Goal: Task Accomplishment & Management: Complete application form

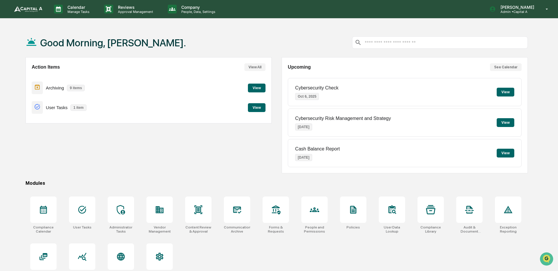
click at [258, 106] on button "View" at bounding box center [257, 107] width 18 height 9
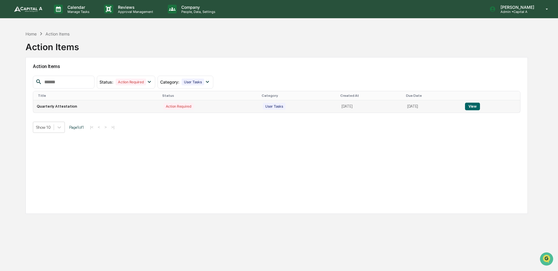
click at [472, 106] on button "View" at bounding box center [472, 107] width 15 height 8
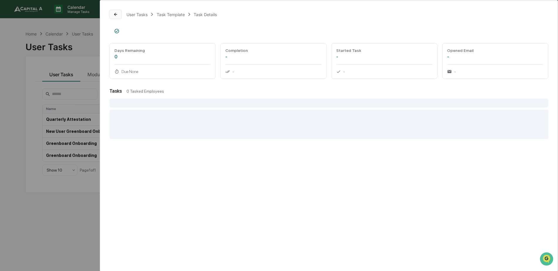
click at [122, 14] on button at bounding box center [115, 14] width 12 height 9
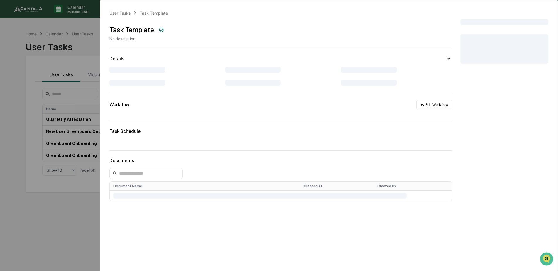
click at [130, 14] on div "User Tasks" at bounding box center [119, 13] width 21 height 5
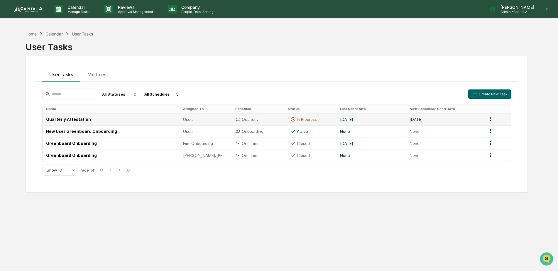
click at [72, 119] on td "Quarterly Attestation" at bounding box center [111, 119] width 137 height 12
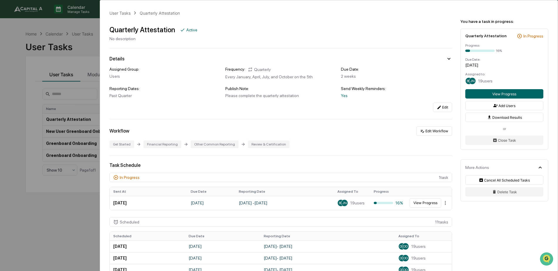
click at [32, 74] on div "User Tasks Quarterly Attestation Quarterly Attestation Active No description De…" at bounding box center [279, 135] width 558 height 271
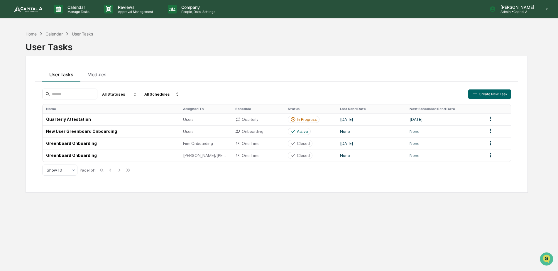
click at [32, 9] on img at bounding box center [28, 9] width 28 height 6
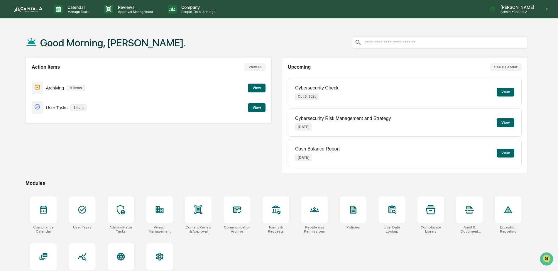
click at [259, 107] on button "View" at bounding box center [257, 107] width 18 height 9
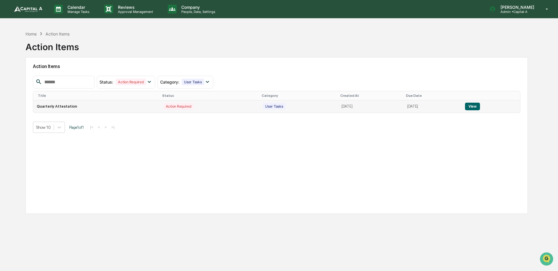
click at [473, 105] on button "View" at bounding box center [472, 107] width 15 height 8
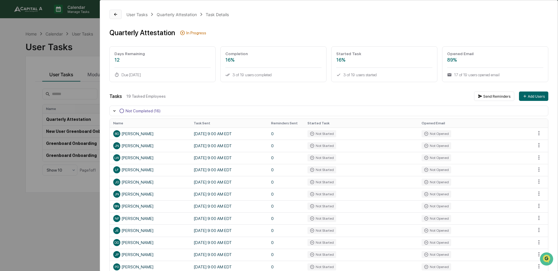
click at [116, 16] on icon at bounding box center [115, 14] width 3 height 3
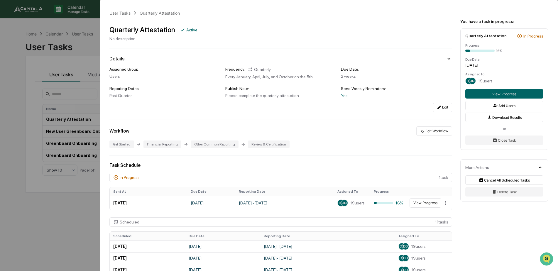
click at [41, 60] on div "User Tasks Quarterly Attestation Quarterly Attestation Active No description De…" at bounding box center [279, 135] width 558 height 271
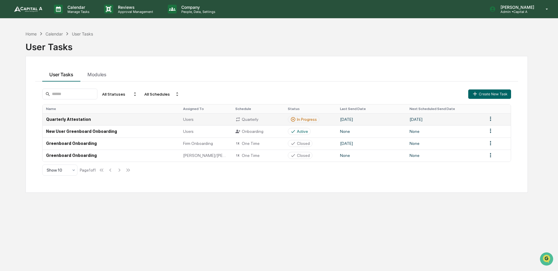
click at [58, 119] on td "Quarterly Attestation" at bounding box center [111, 119] width 137 height 12
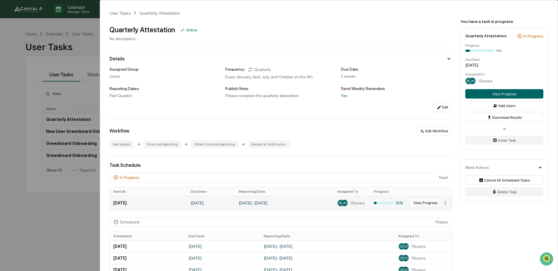
click at [412, 201] on button "View Progress" at bounding box center [425, 202] width 32 height 9
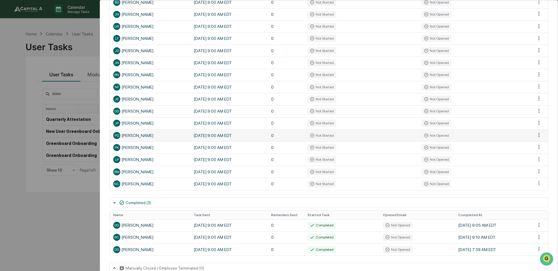
scroll to position [143, 0]
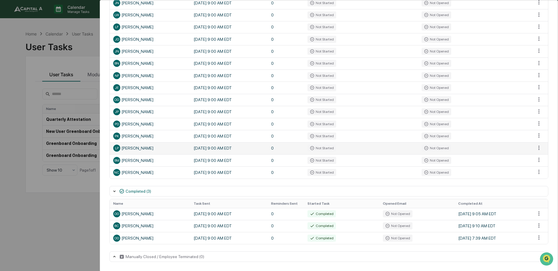
click at [140, 150] on div "LP [PERSON_NAME]" at bounding box center [149, 148] width 73 height 7
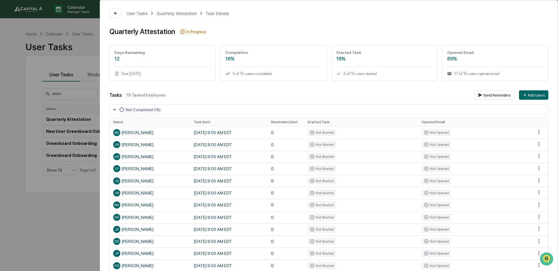
scroll to position [0, 0]
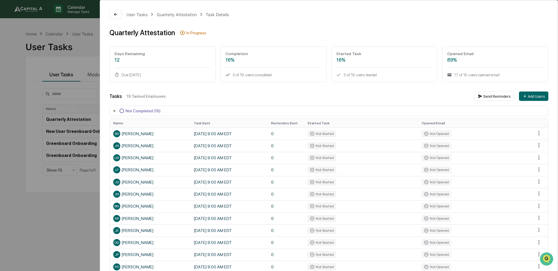
click at [108, 15] on div "User Tasks Quarterly Attestation Task Details Quarterly Attestation In Progress…" at bounding box center [328, 207] width 457 height 414
click at [111, 14] on button at bounding box center [115, 14] width 12 height 9
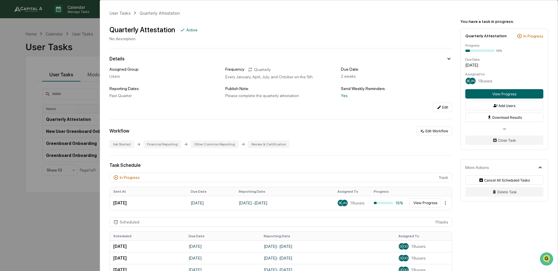
click at [51, 35] on div "User Tasks Quarterly Attestation Quarterly Attestation Active No description De…" at bounding box center [279, 135] width 558 height 271
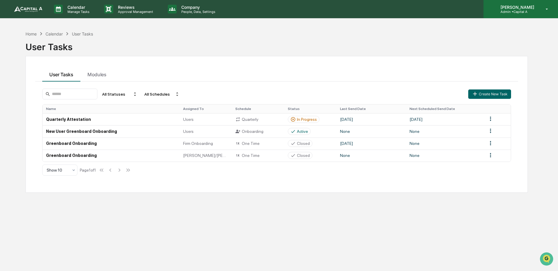
click at [554, 6] on div "[PERSON_NAME] Admin • Capital A" at bounding box center [520, 9] width 74 height 18
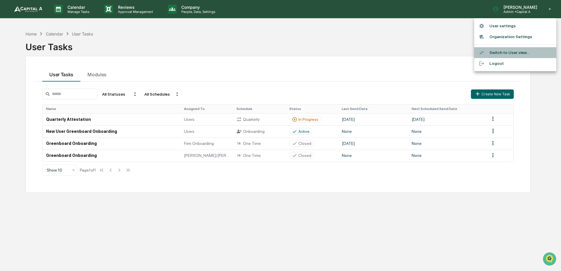
click at [499, 53] on li "Switch to User view..." at bounding box center [515, 52] width 82 height 11
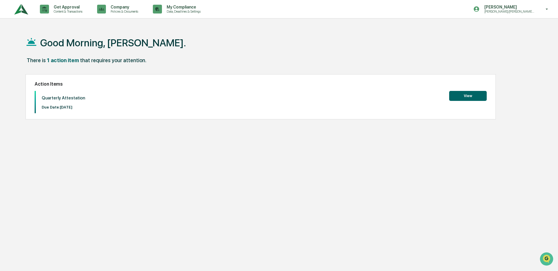
click at [459, 97] on button "View" at bounding box center [468, 96] width 38 height 10
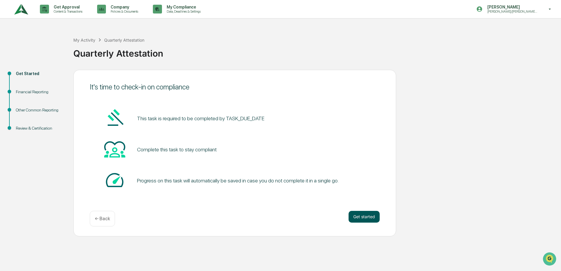
click at [376, 218] on button "Get started" at bounding box center [363, 217] width 31 height 12
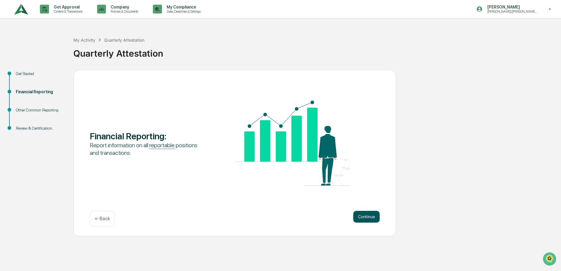
click at [365, 217] on button "Continue" at bounding box center [366, 217] width 26 height 12
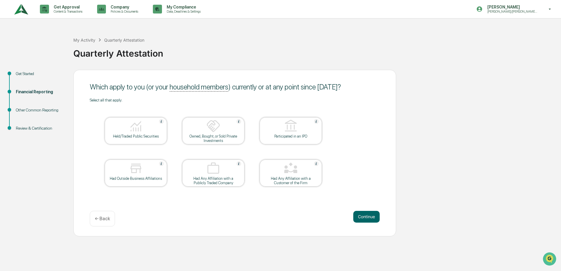
click at [141, 128] on img at bounding box center [136, 126] width 14 height 14
click at [214, 137] on div "Owned, Bought, or Sold Private Investments" at bounding box center [213, 138] width 53 height 9
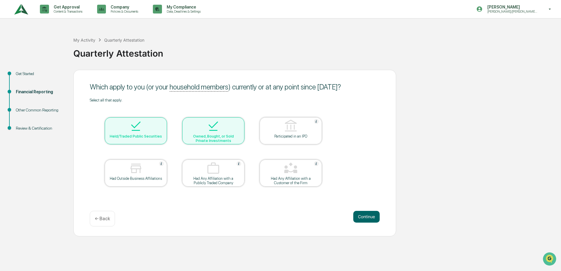
click at [225, 129] on div at bounding box center [213, 126] width 59 height 15
click at [364, 216] on button "Continue" at bounding box center [366, 217] width 26 height 12
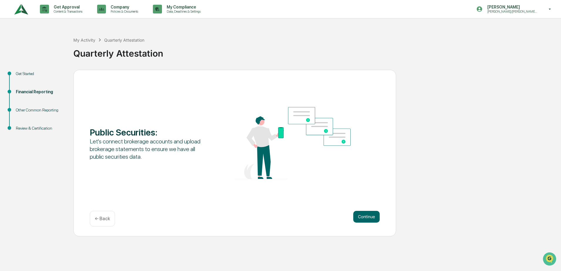
click at [364, 216] on button "Continue" at bounding box center [366, 217] width 26 height 12
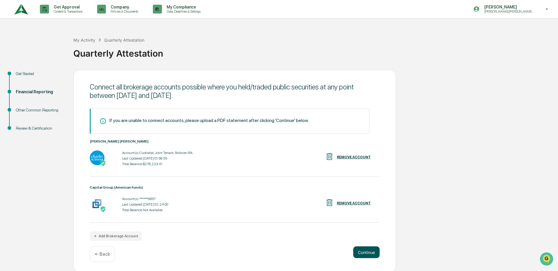
click at [372, 254] on button "Continue" at bounding box center [366, 252] width 26 height 12
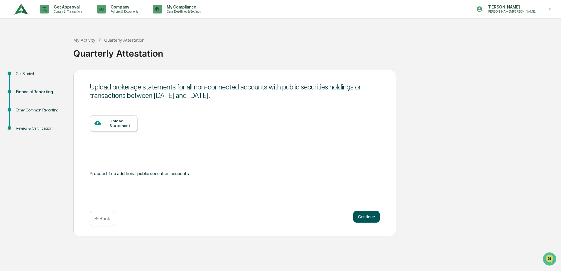
click at [367, 217] on button "Continue" at bounding box center [366, 217] width 26 height 12
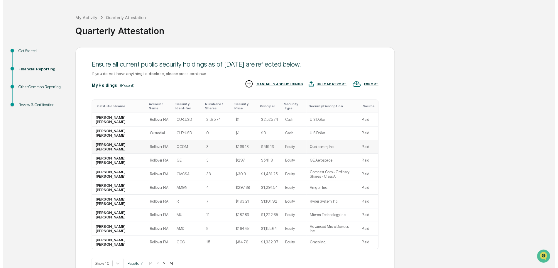
scroll to position [50, 0]
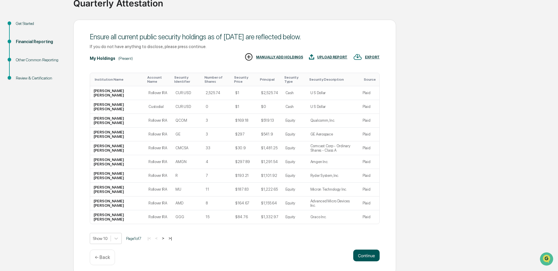
click at [373, 252] on button "Continue" at bounding box center [366, 256] width 26 height 12
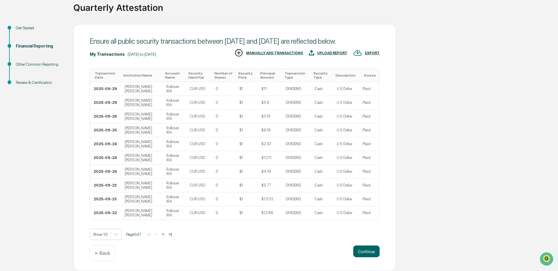
scroll to position [54, 0]
click at [372, 250] on button "Continue" at bounding box center [366, 251] width 26 height 12
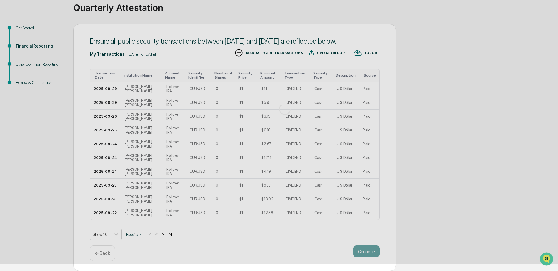
scroll to position [0, 0]
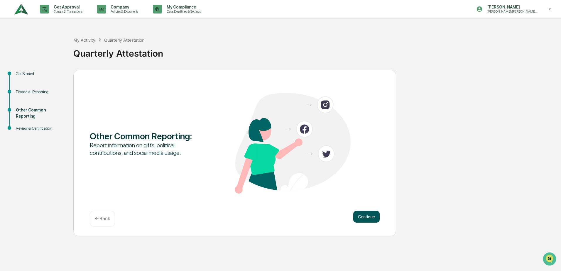
click at [367, 213] on button "Continue" at bounding box center [366, 217] width 26 height 12
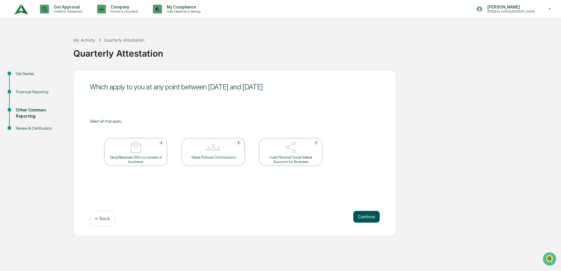
click at [370, 214] on button "Continue" at bounding box center [366, 217] width 26 height 12
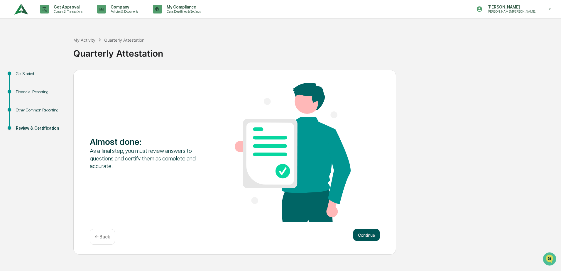
click at [371, 235] on button "Continue" at bounding box center [366, 235] width 26 height 12
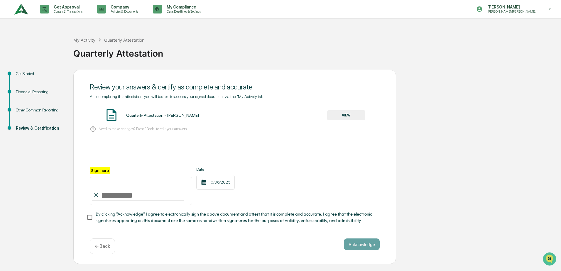
click at [114, 195] on input "Sign here" at bounding box center [141, 191] width 102 height 28
type input "**********"
click at [354, 246] on button "Acknowledge" at bounding box center [362, 244] width 36 height 12
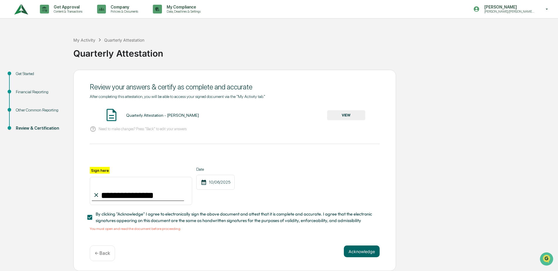
click at [343, 114] on button "VIEW" at bounding box center [346, 115] width 38 height 10
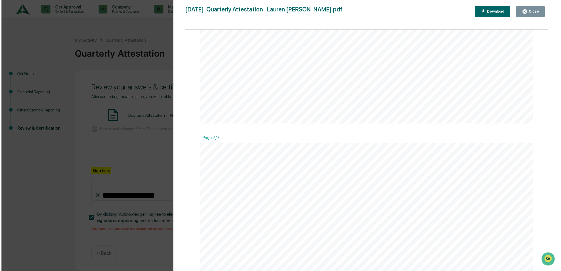
scroll to position [2903, 0]
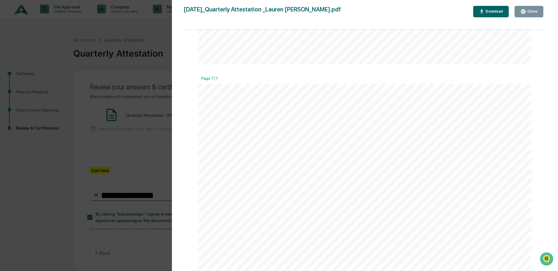
click at [541, 11] on button "Close" at bounding box center [528, 11] width 29 height 11
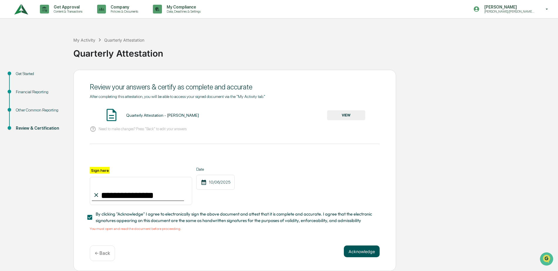
click at [357, 250] on button "Acknowledge" at bounding box center [362, 251] width 36 height 12
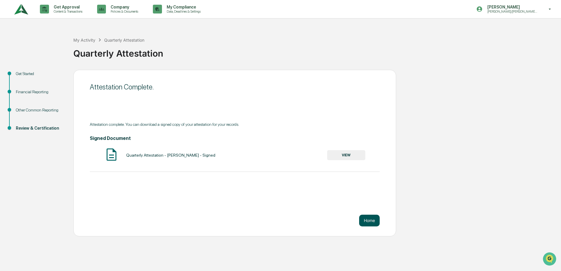
click at [367, 217] on button "Home" at bounding box center [369, 221] width 21 height 12
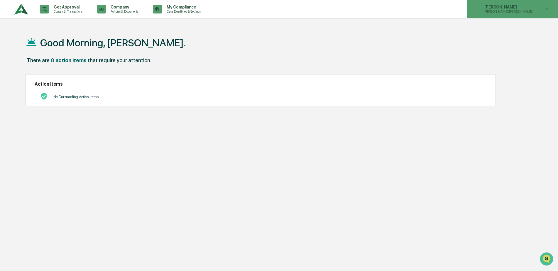
click at [543, 7] on icon at bounding box center [547, 9] width 10 height 6
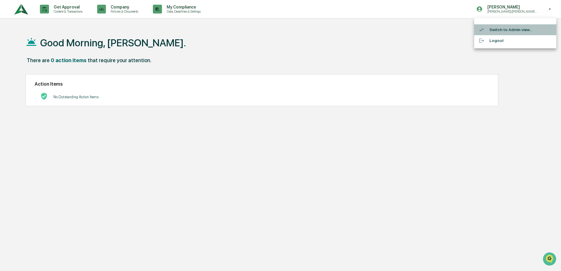
click at [508, 30] on li "Switch to Admin view..." at bounding box center [515, 29] width 82 height 11
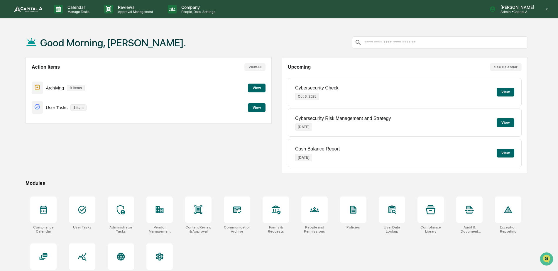
click at [250, 90] on button "View" at bounding box center [257, 88] width 18 height 9
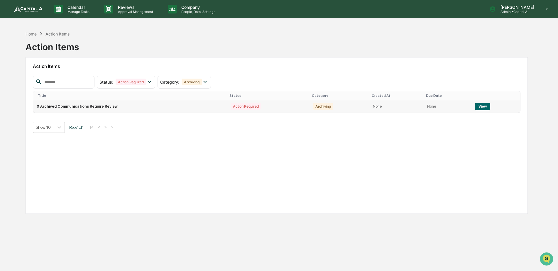
click at [485, 106] on button "View" at bounding box center [482, 107] width 15 height 8
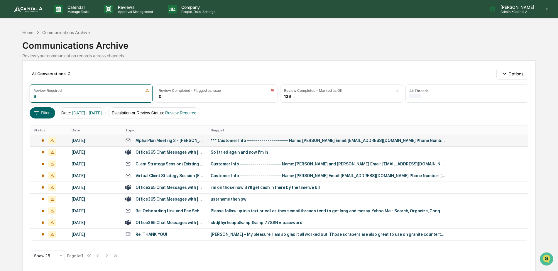
click at [95, 139] on div "[DATE]" at bounding box center [95, 140] width 47 height 5
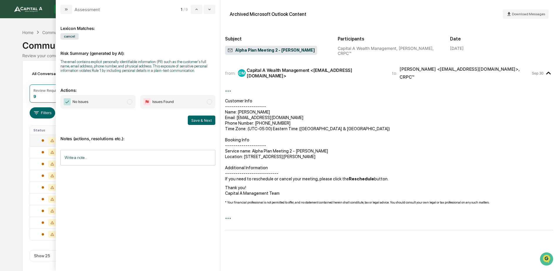
click at [120, 103] on span "No Issues" at bounding box center [97, 101] width 75 height 13
click at [212, 122] on button "Save & Next" at bounding box center [202, 120] width 28 height 9
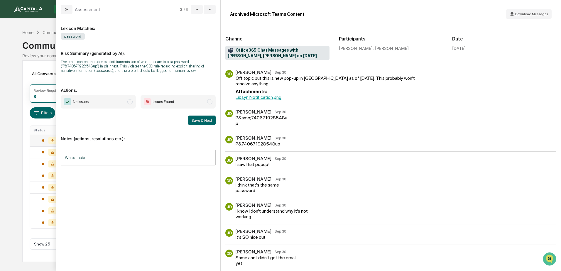
click at [103, 102] on span "No Issues" at bounding box center [98, 101] width 75 height 13
click at [212, 121] on button "Save & Next" at bounding box center [202, 120] width 28 height 9
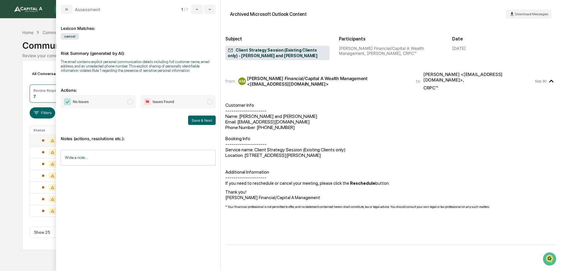
click at [95, 106] on span "No Issues" at bounding box center [98, 101] width 75 height 13
click at [209, 120] on button "Save & Next" at bounding box center [202, 120] width 28 height 9
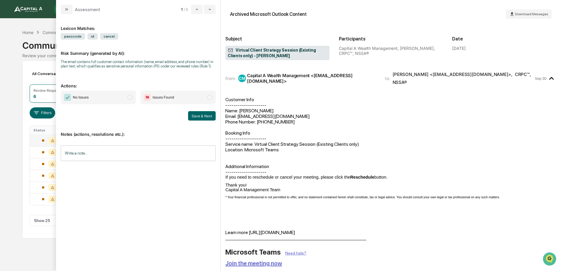
click at [125, 96] on span "No Issues" at bounding box center [98, 97] width 75 height 13
click at [212, 117] on button "Save & Next" at bounding box center [202, 115] width 28 height 9
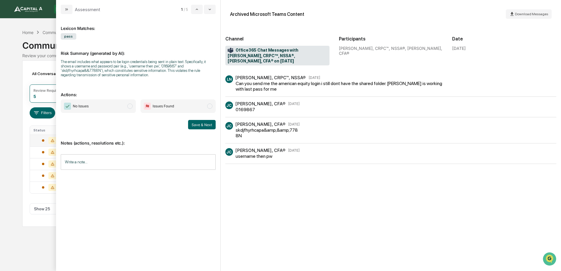
click at [104, 115] on div "No Issues Issues Found Save & Next" at bounding box center [138, 114] width 155 height 30
click at [105, 105] on span "No Issues" at bounding box center [98, 105] width 75 height 13
click at [210, 128] on button "Save & Next" at bounding box center [202, 124] width 28 height 9
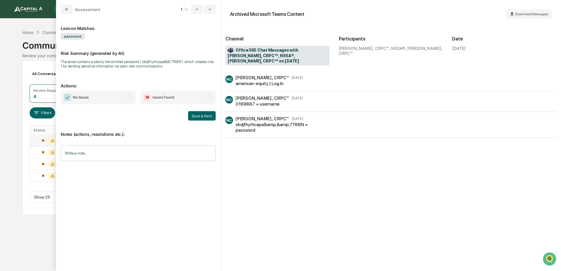
click at [97, 92] on span "No Issues" at bounding box center [98, 97] width 75 height 13
click at [207, 113] on button "Save & Next" at bounding box center [202, 115] width 28 height 9
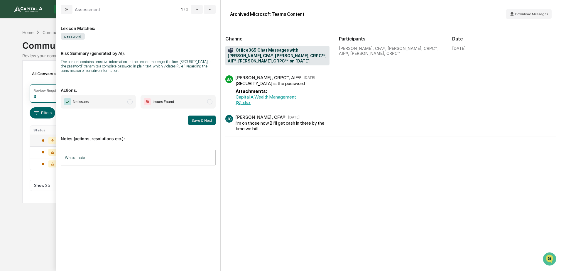
click at [102, 102] on span "No Issues" at bounding box center [98, 101] width 75 height 13
click at [194, 119] on button "Save & Next" at bounding box center [202, 120] width 28 height 9
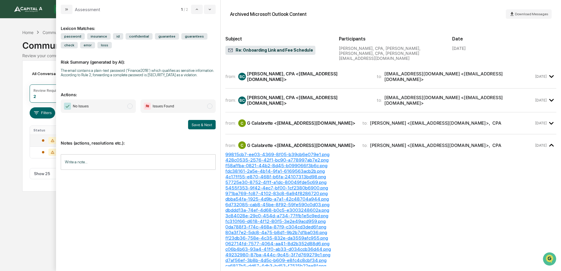
click at [115, 101] on span "No Issues" at bounding box center [98, 105] width 75 height 13
click at [195, 124] on button "Save & Next" at bounding box center [202, 124] width 28 height 9
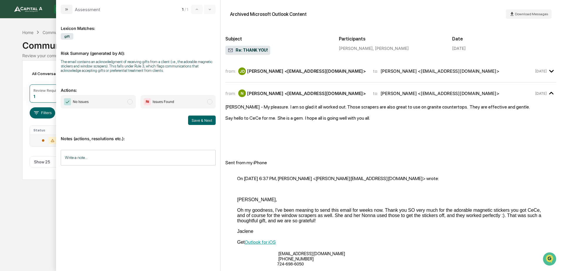
click at [94, 105] on span "No Issues" at bounding box center [98, 101] width 75 height 13
click at [210, 123] on button "Save & Next" at bounding box center [202, 120] width 28 height 9
